Goal: Information Seeking & Learning: Learn about a topic

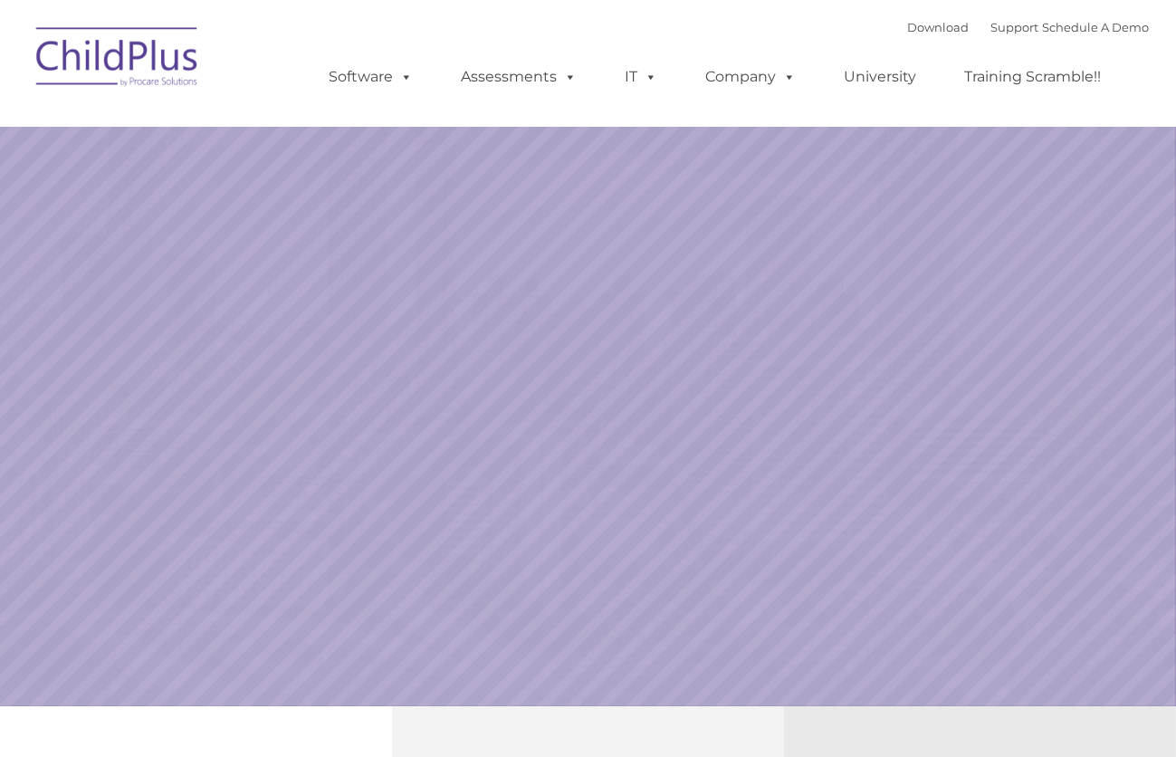
select select "MEDIUM"
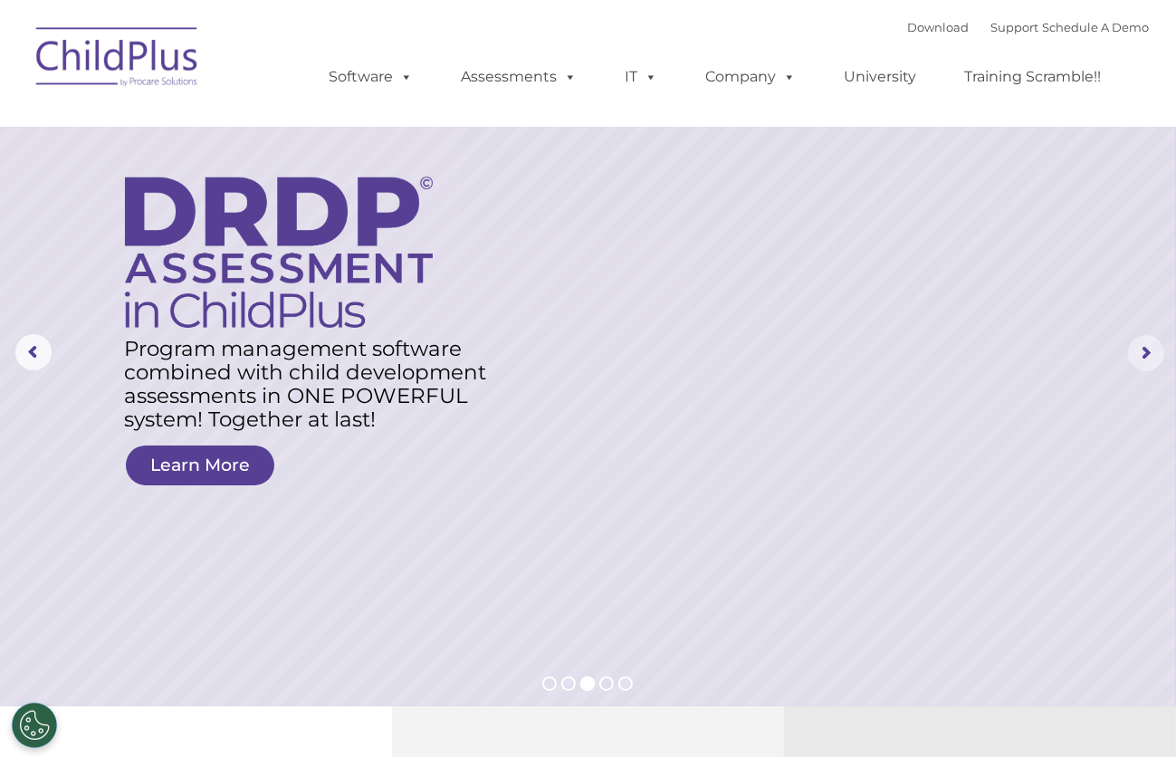
click at [1139, 355] on rs-arrow at bounding box center [1146, 353] width 36 height 36
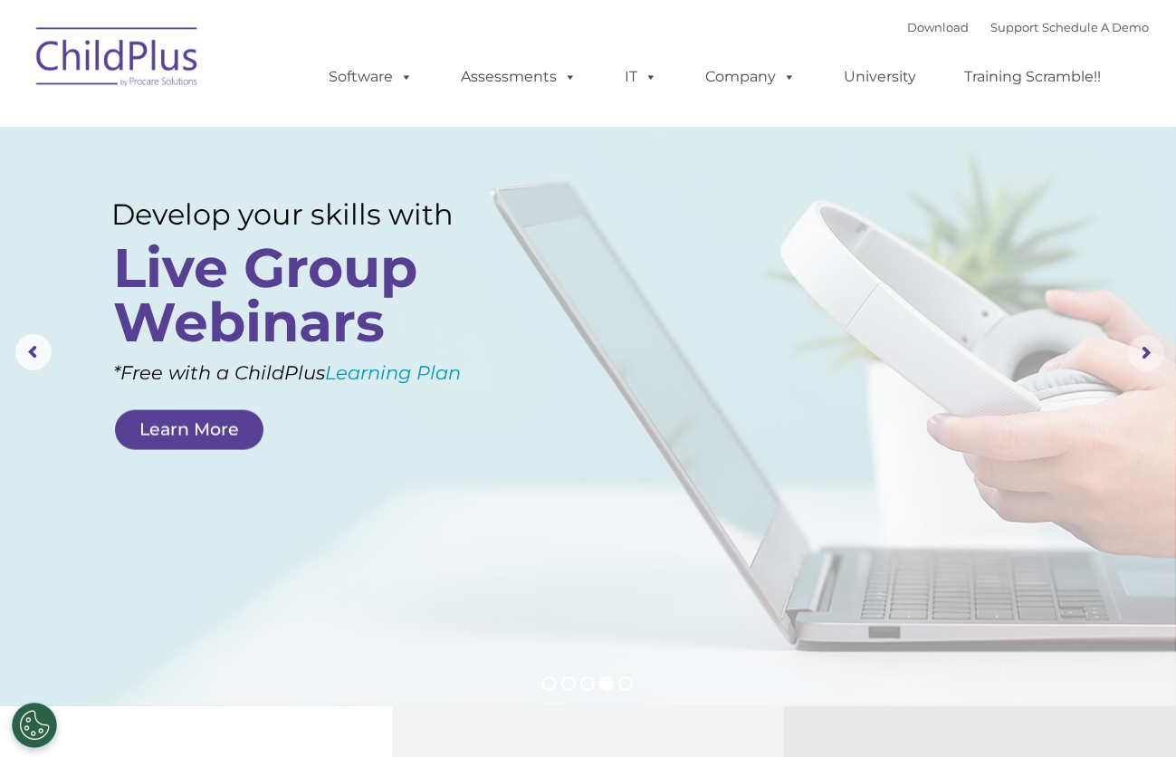
click at [1139, 355] on rs-arrow at bounding box center [1146, 353] width 36 height 36
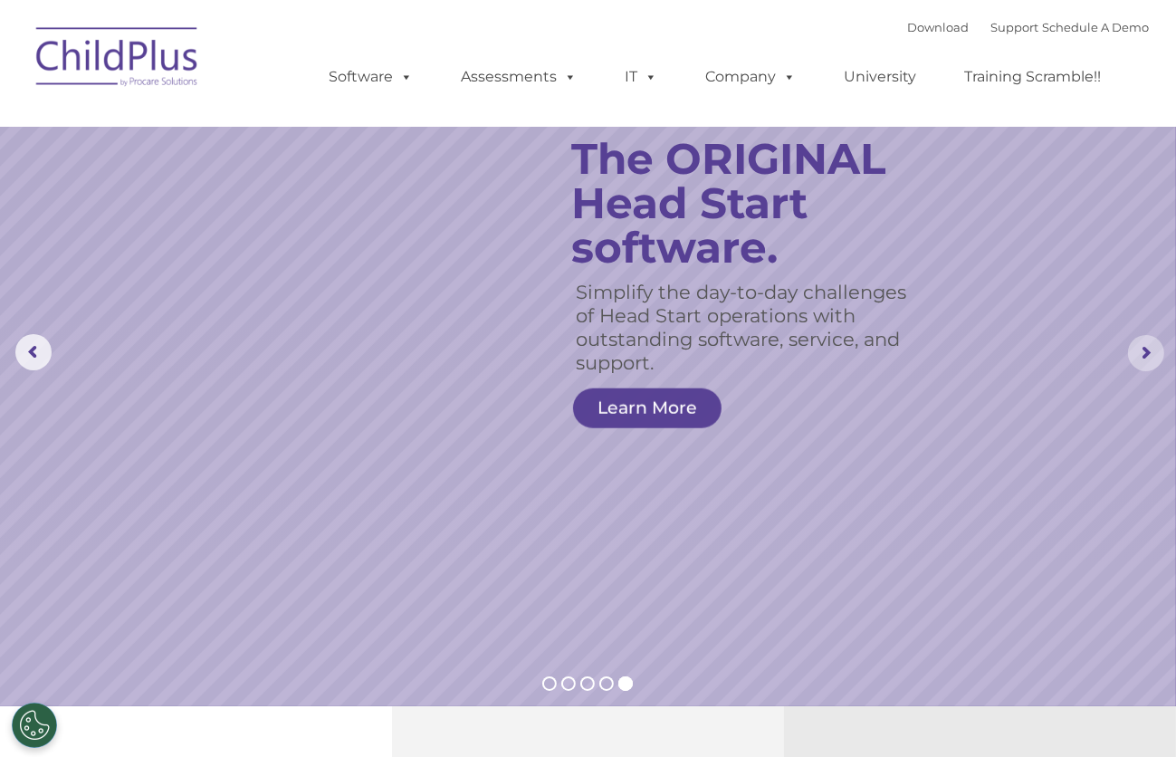
click at [1139, 355] on rs-arrow at bounding box center [1146, 353] width 36 height 36
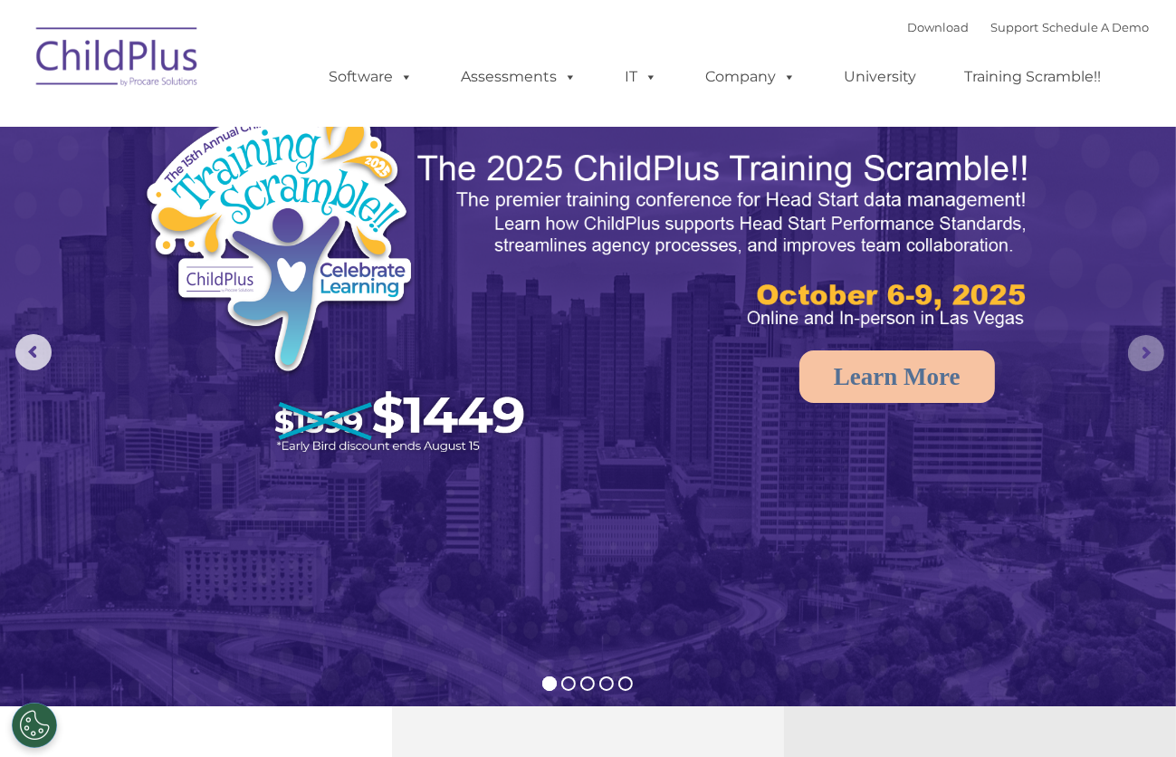
click at [1139, 355] on rs-arrow at bounding box center [1146, 353] width 36 height 36
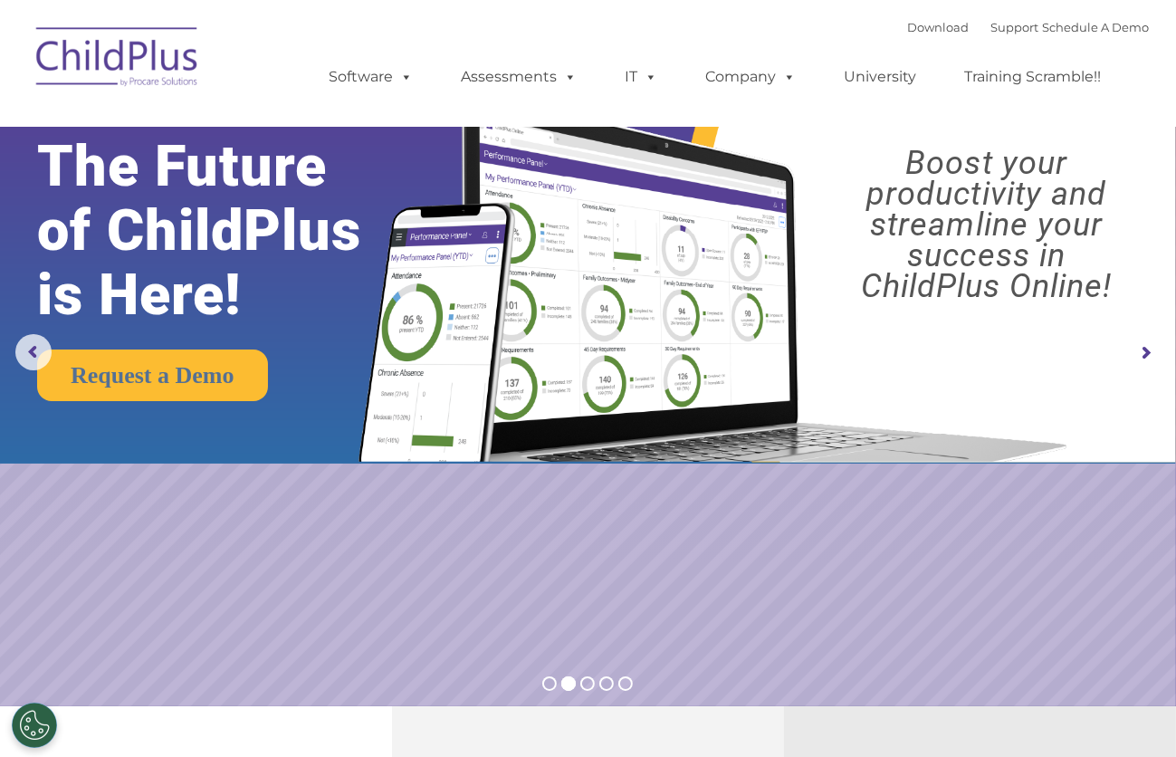
click at [1139, 355] on rs-arrow at bounding box center [1146, 353] width 36 height 36
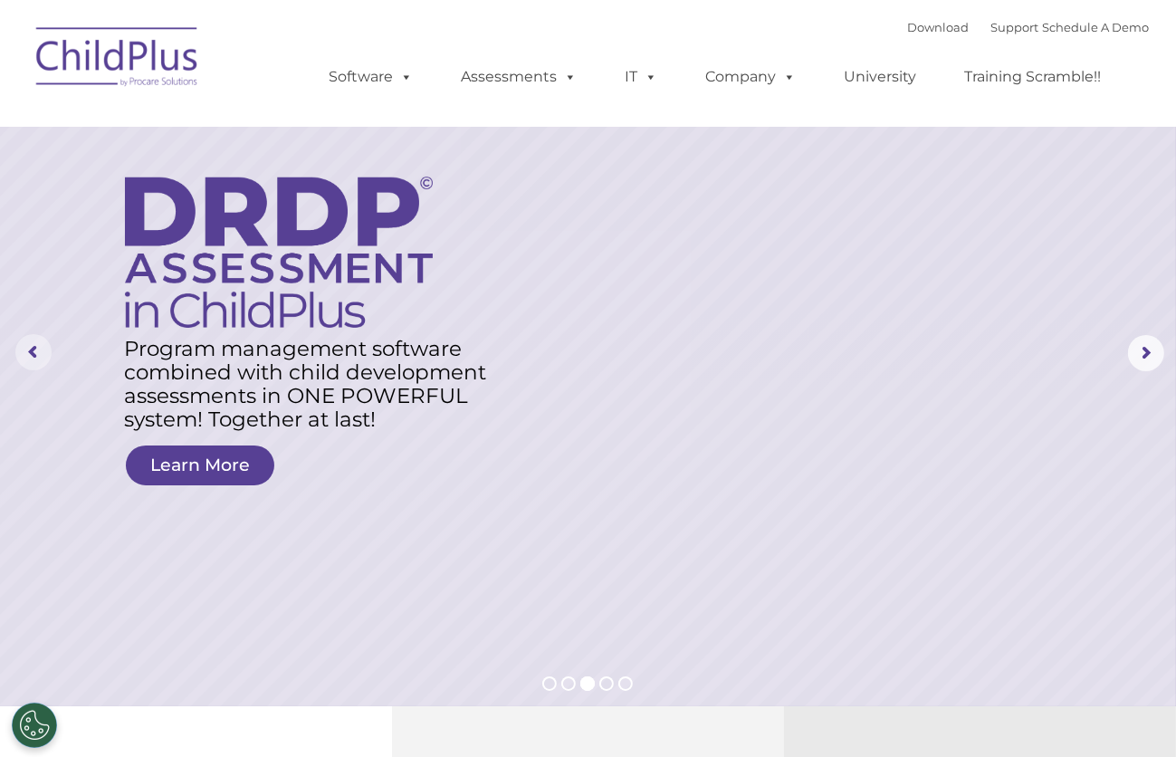
click at [38, 357] on rs-arrow at bounding box center [33, 352] width 36 height 36
click at [927, 75] on link "University" at bounding box center [881, 77] width 109 height 36
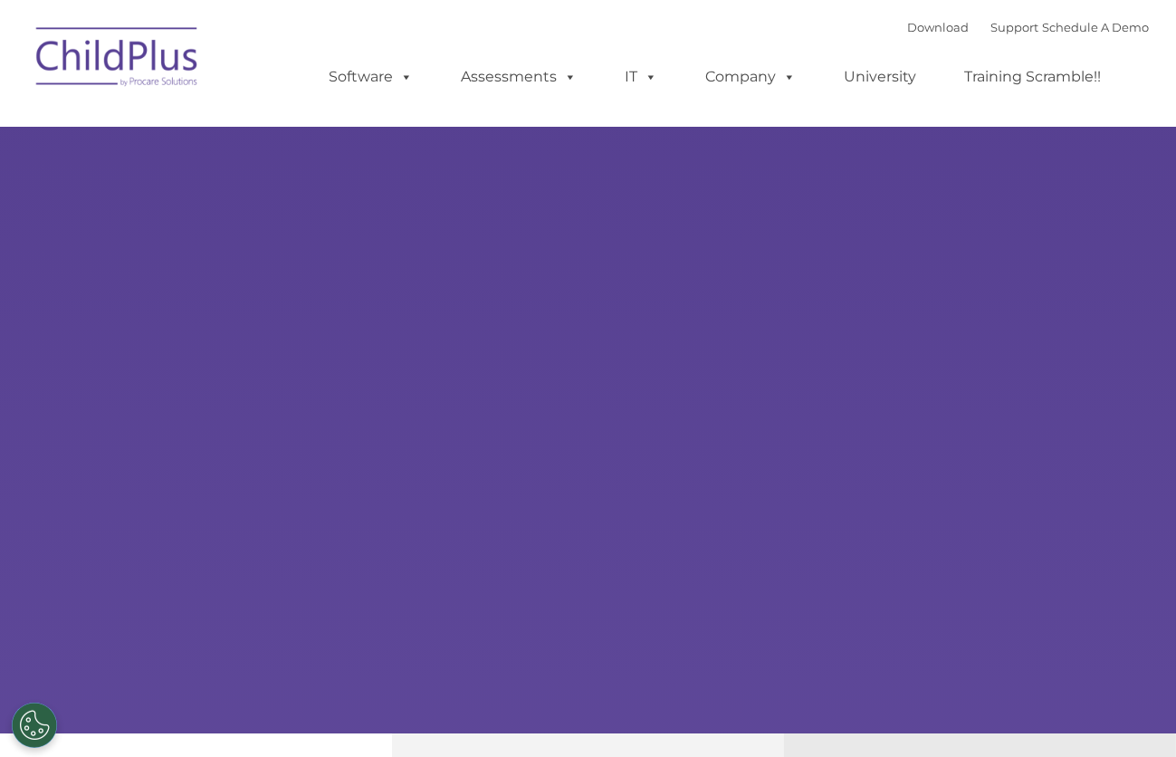
type input ""
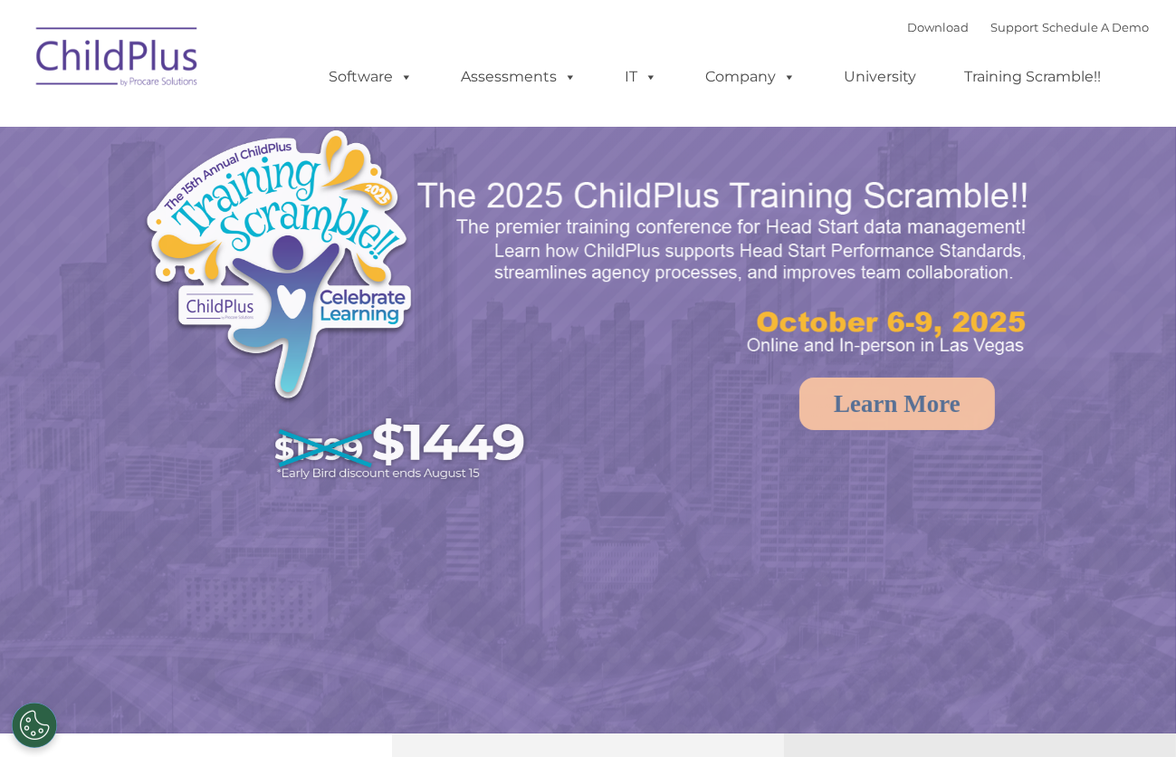
select select "MEDIUM"
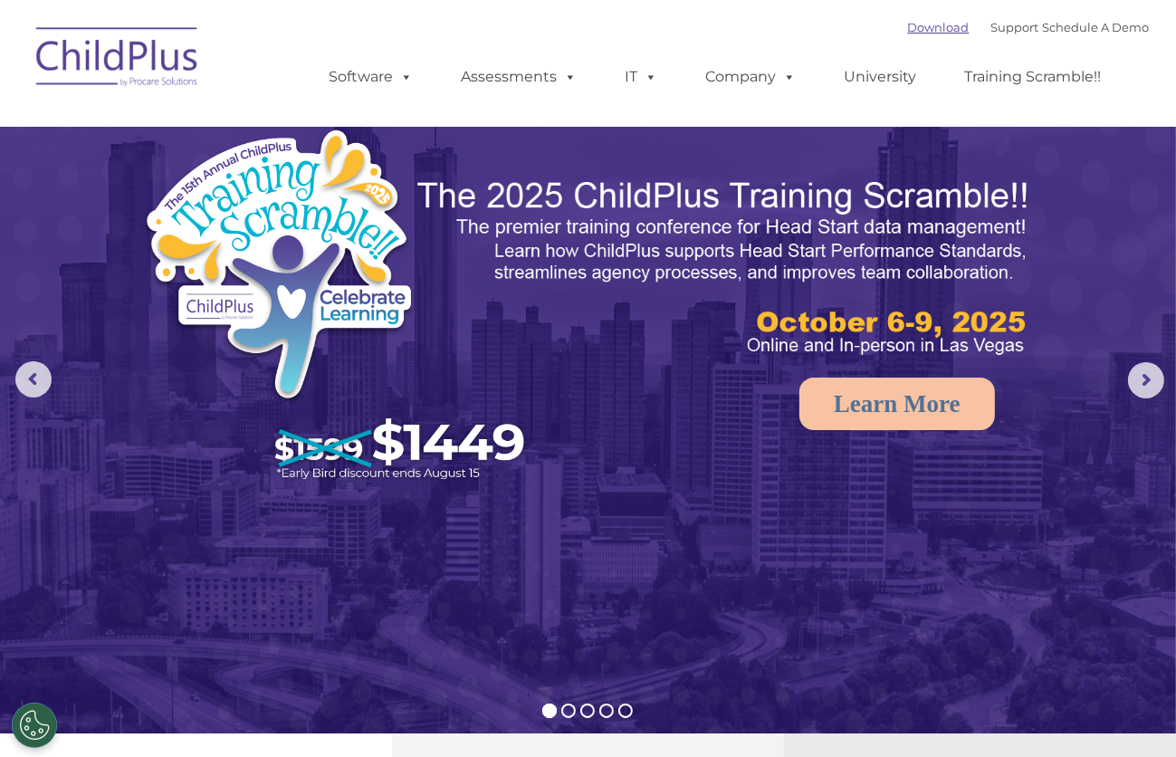
click at [926, 25] on link "Download" at bounding box center [939, 27] width 62 height 14
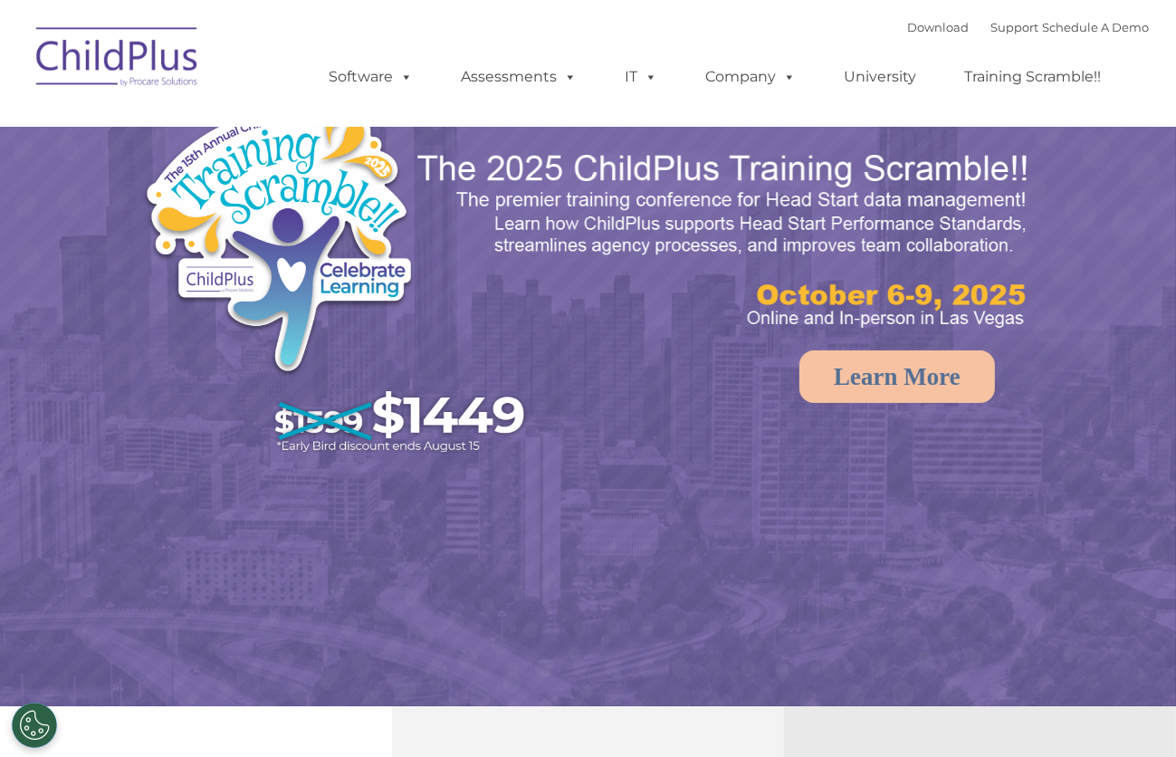
select select "MEDIUM"
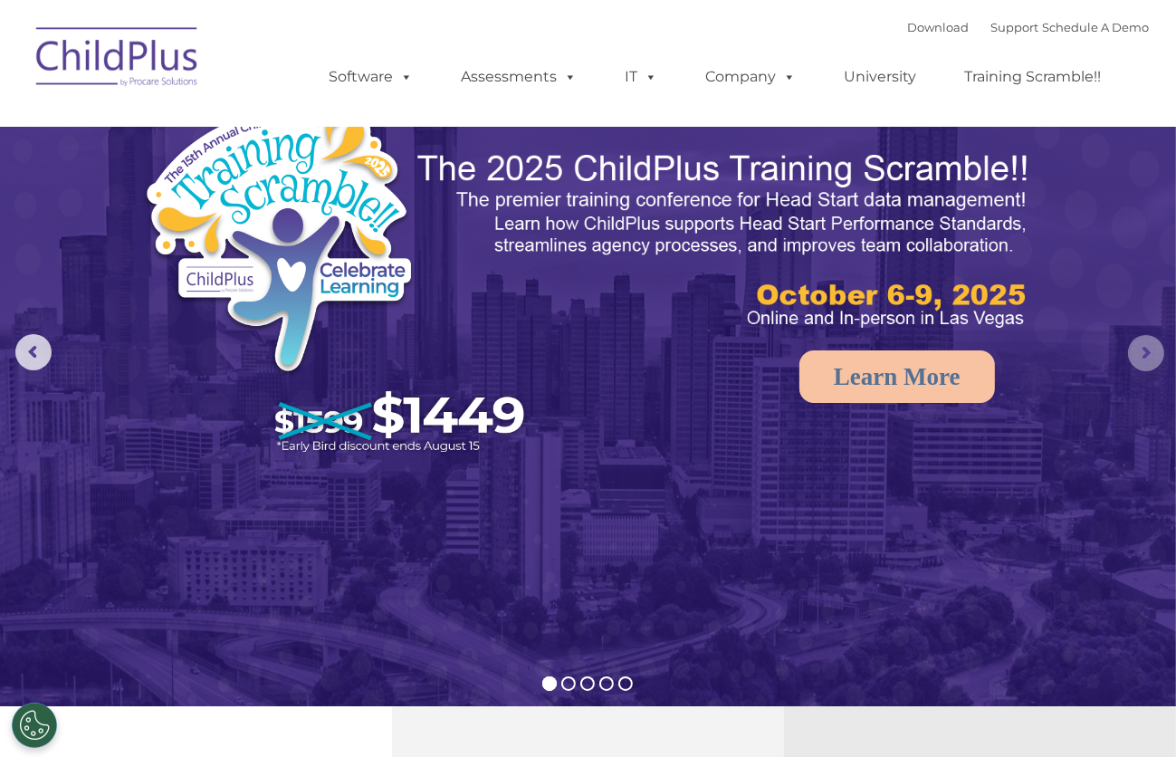
click at [1148, 354] on rs-arrow at bounding box center [1146, 353] width 36 height 36
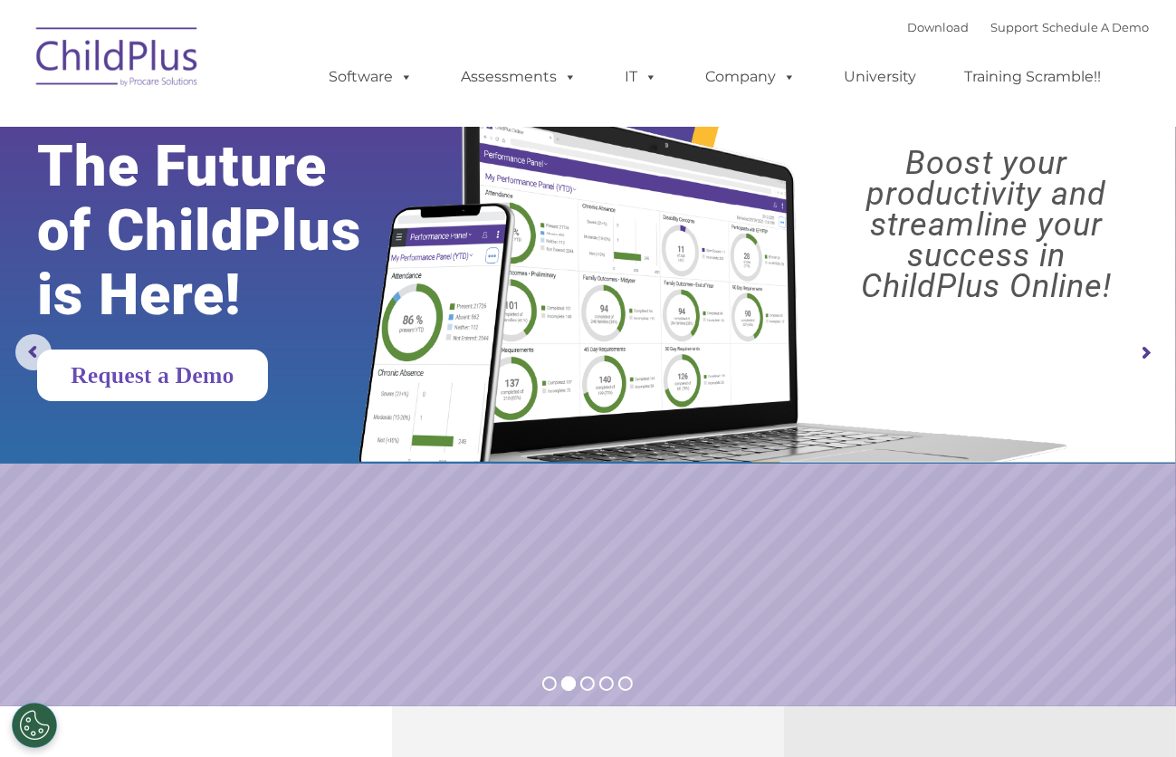
click at [249, 378] on link "Request a Demo" at bounding box center [152, 376] width 231 height 52
